Goal: Task Accomplishment & Management: Use online tool/utility

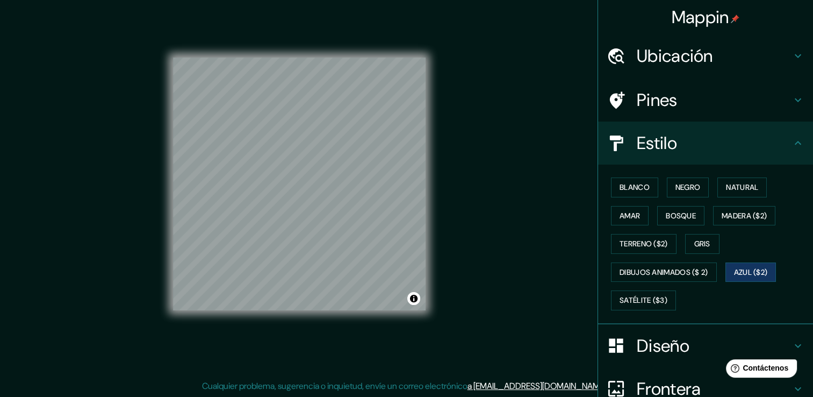
scroll to position [12, 0]
click at [631, 185] on font "Blanco" at bounding box center [635, 187] width 30 height 13
click at [684, 190] on font "Negro" at bounding box center [688, 187] width 25 height 13
click at [729, 181] on font "Natural" at bounding box center [742, 187] width 32 height 13
click at [628, 211] on font "Amar" at bounding box center [630, 215] width 20 height 13
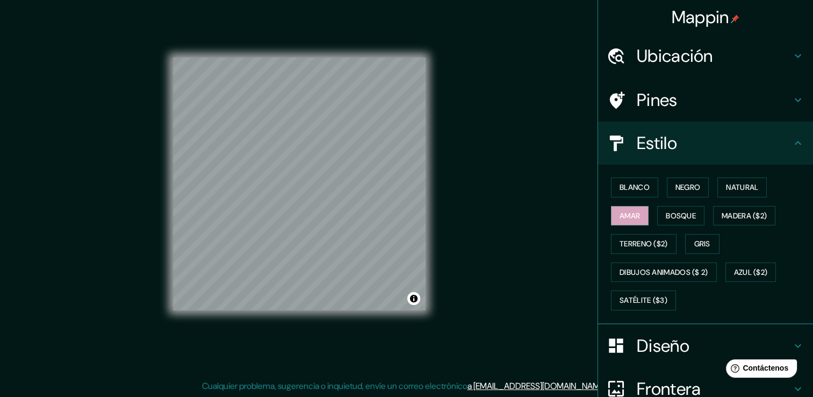
scroll to position [100, 0]
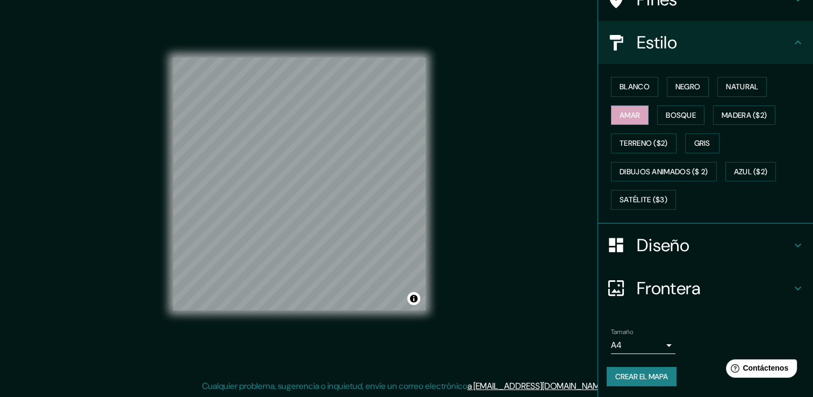
click at [662, 283] on h4 "Frontera" at bounding box center [714, 287] width 155 height 21
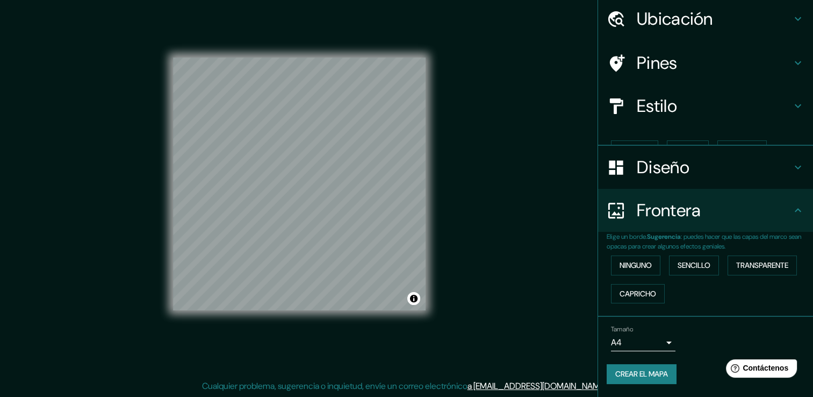
scroll to position [18, 0]
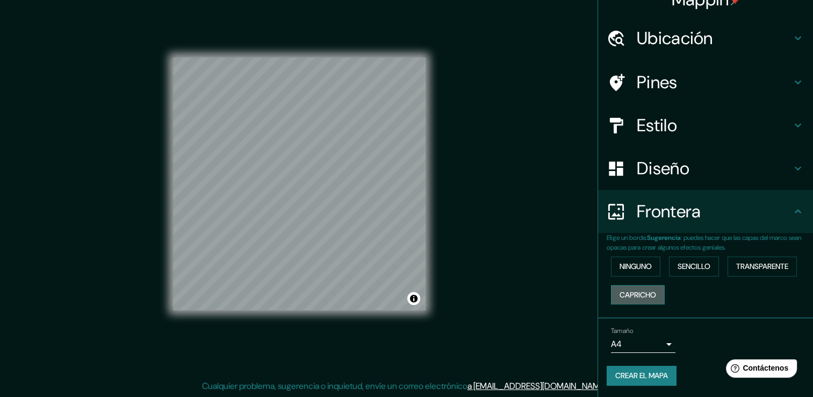
click at [639, 291] on font "Capricho" at bounding box center [638, 294] width 37 height 13
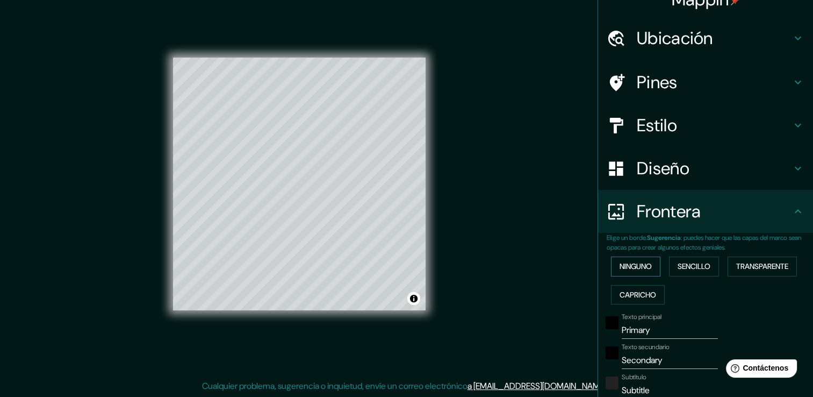
click at [638, 263] on font "Ninguno" at bounding box center [636, 266] width 32 height 13
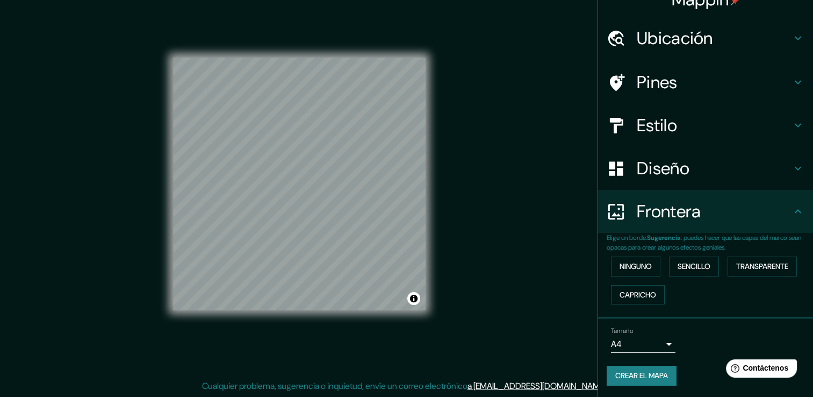
click at [374, 324] on div "© Mapbox © OpenStreetMap Improve this map" at bounding box center [299, 183] width 253 height 357
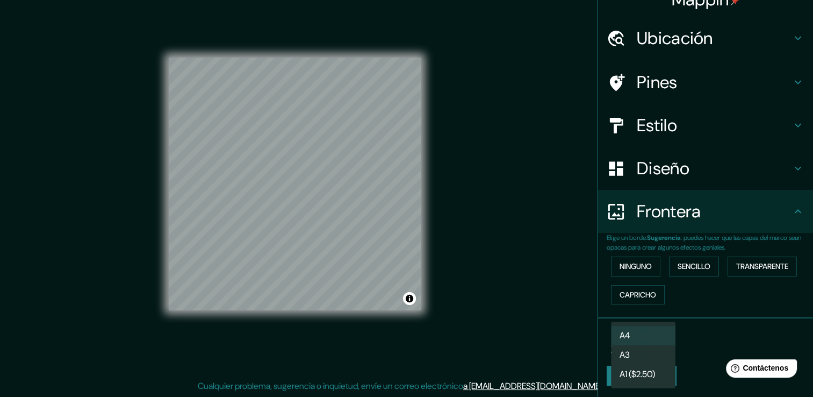
click at [657, 343] on body "Mappin Ubicación [GEOGRAPHIC_DATA], [GEOGRAPHIC_DATA], [GEOGRAPHIC_DATA], [GEOG…" at bounding box center [406, 186] width 813 height 397
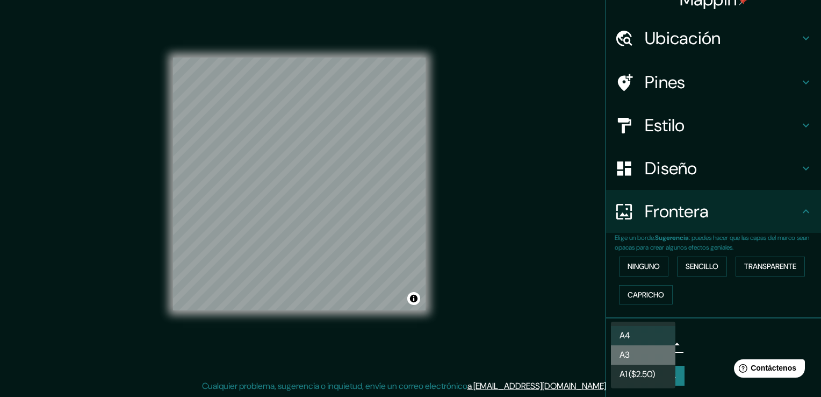
click at [645, 352] on li "A3" at bounding box center [643, 354] width 64 height 19
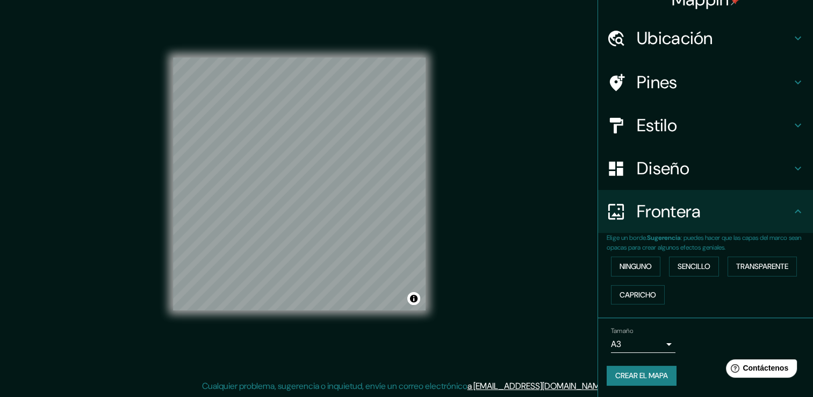
click at [489, 322] on div "Mappin Ubicación [GEOGRAPHIC_DATA], [GEOGRAPHIC_DATA], [GEOGRAPHIC_DATA], [GEOG…" at bounding box center [406, 192] width 813 height 408
click at [414, 293] on button "Alternar atribución" at bounding box center [413, 298] width 13 height 13
click at [283, 300] on link "© Mapbox" at bounding box center [280, 299] width 30 height 8
click at [793, 84] on icon at bounding box center [798, 82] width 13 height 13
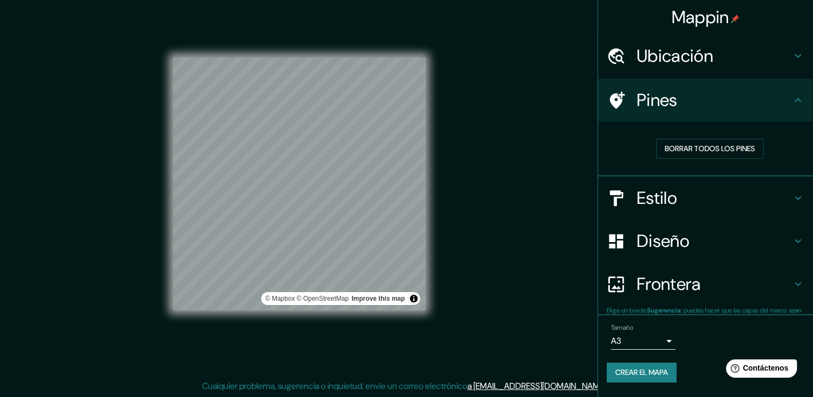
scroll to position [0, 0]
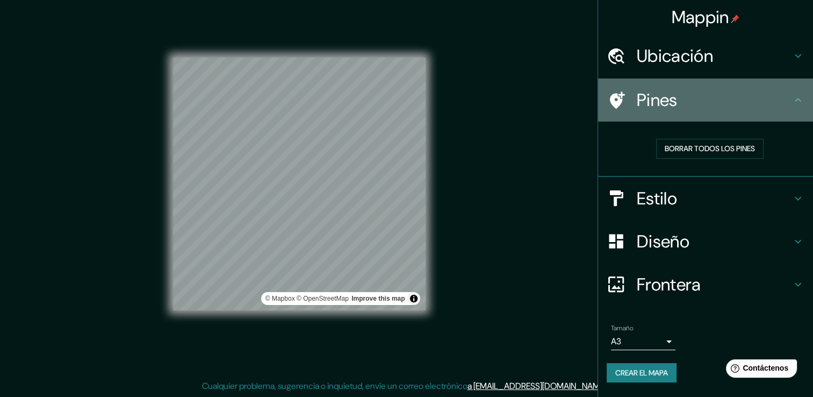
click at [793, 84] on div "Pines" at bounding box center [705, 99] width 215 height 43
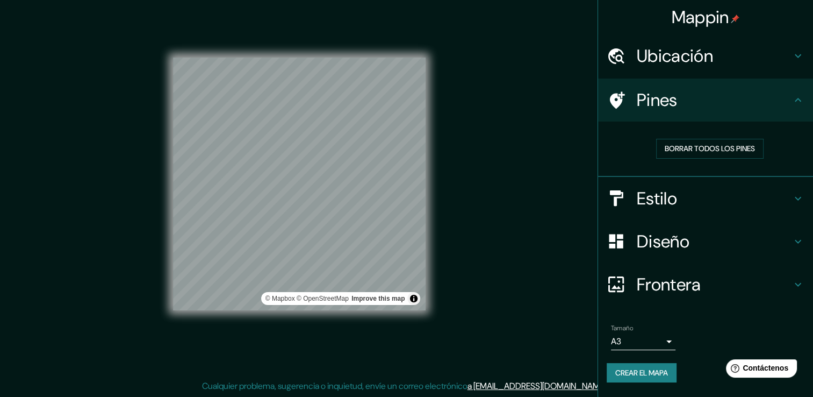
click at [488, 283] on div "Mappin Ubicación [GEOGRAPHIC_DATA], [GEOGRAPHIC_DATA], [GEOGRAPHIC_DATA], [GEOG…" at bounding box center [406, 192] width 813 height 408
click at [659, 370] on font "Crear el mapa" at bounding box center [641, 372] width 53 height 13
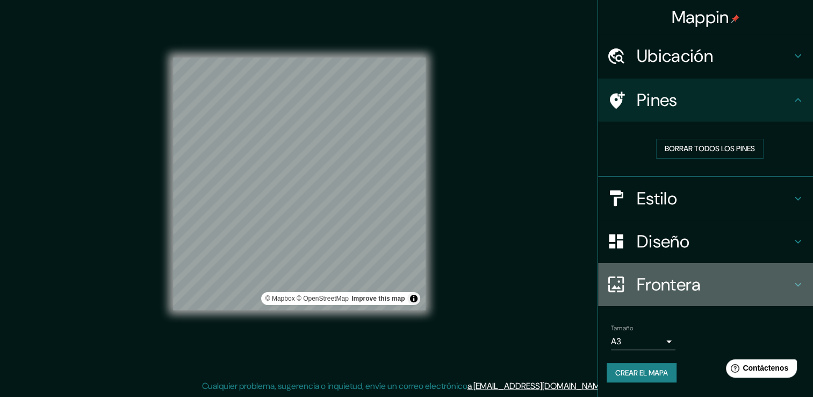
click at [787, 285] on h4 "Frontera" at bounding box center [714, 284] width 155 height 21
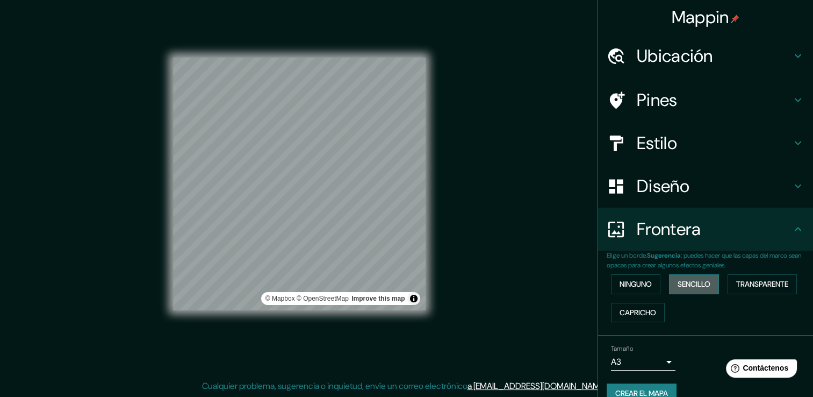
click at [700, 284] on font "Sencillo" at bounding box center [694, 283] width 33 height 13
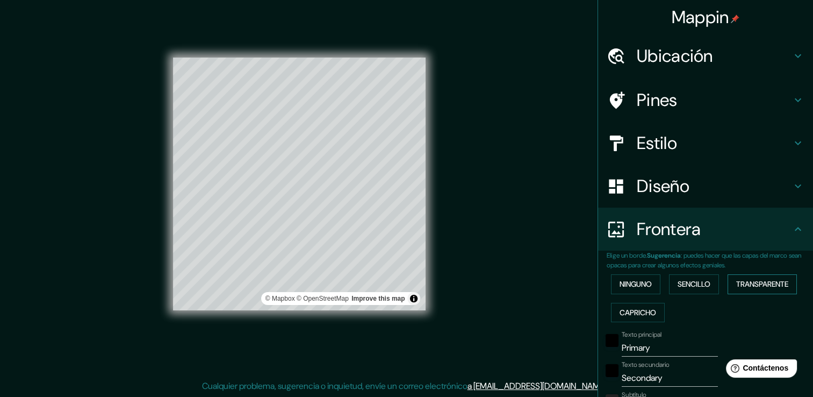
click at [755, 284] on font "Transparente" at bounding box center [762, 283] width 52 height 13
click at [637, 304] on button "Capricho" at bounding box center [638, 313] width 54 height 20
click at [646, 278] on button "Ninguno" at bounding box center [635, 284] width 49 height 20
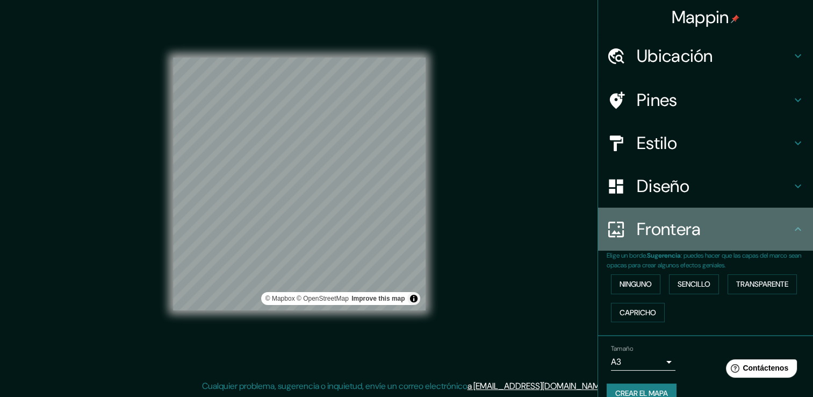
click at [645, 240] on h4 "Frontera" at bounding box center [714, 228] width 155 height 21
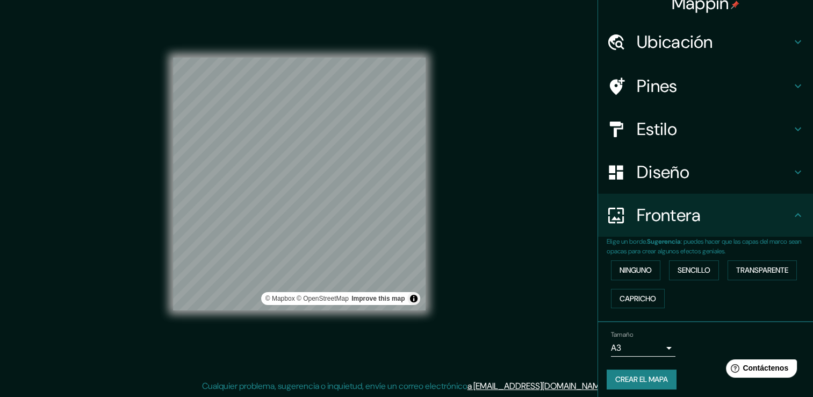
scroll to position [18, 0]
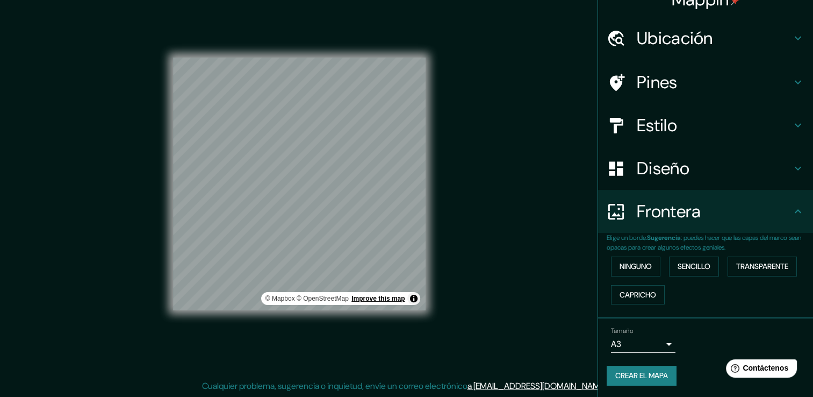
click at [374, 298] on link "Improve this map" at bounding box center [377, 299] width 53 height 8
